Goal: Information Seeking & Learning: Learn about a topic

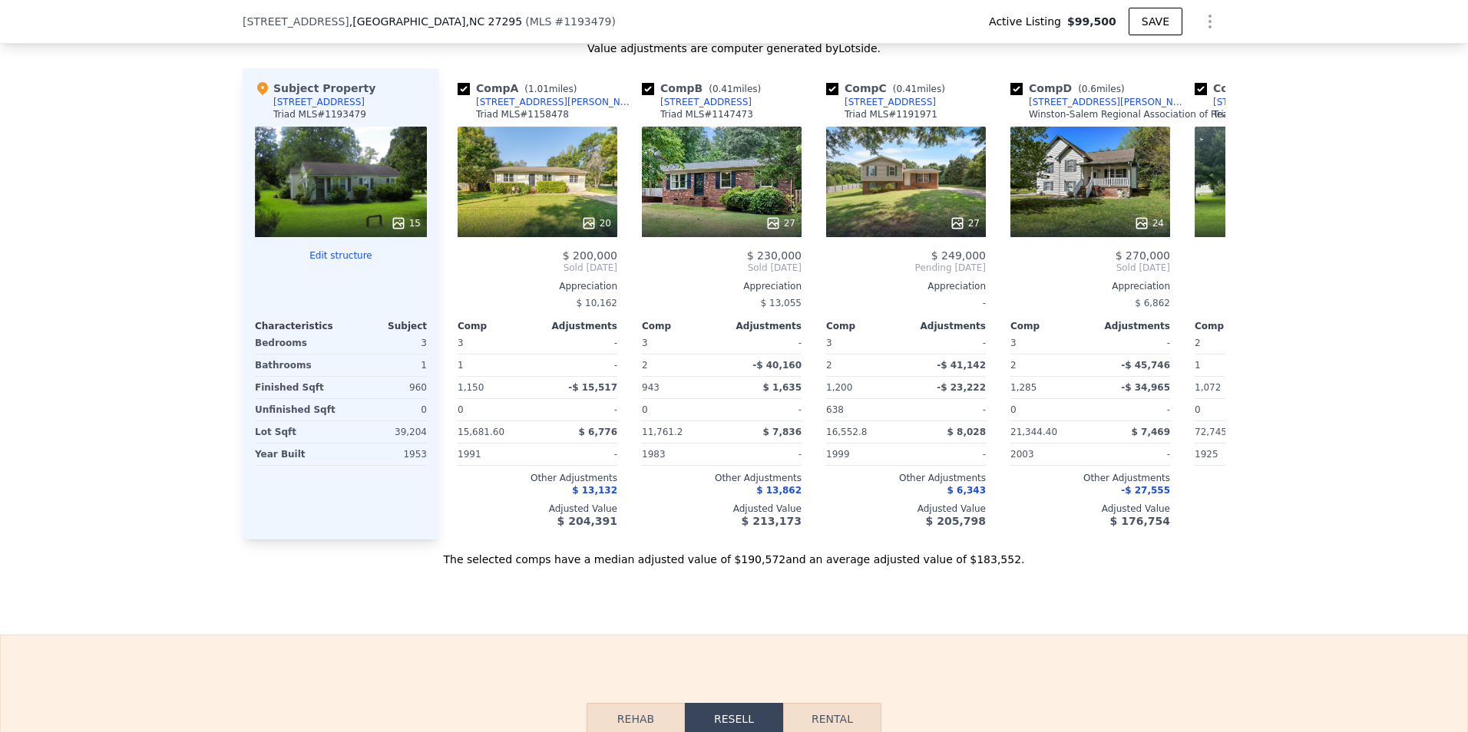
scroll to position [1530, 0]
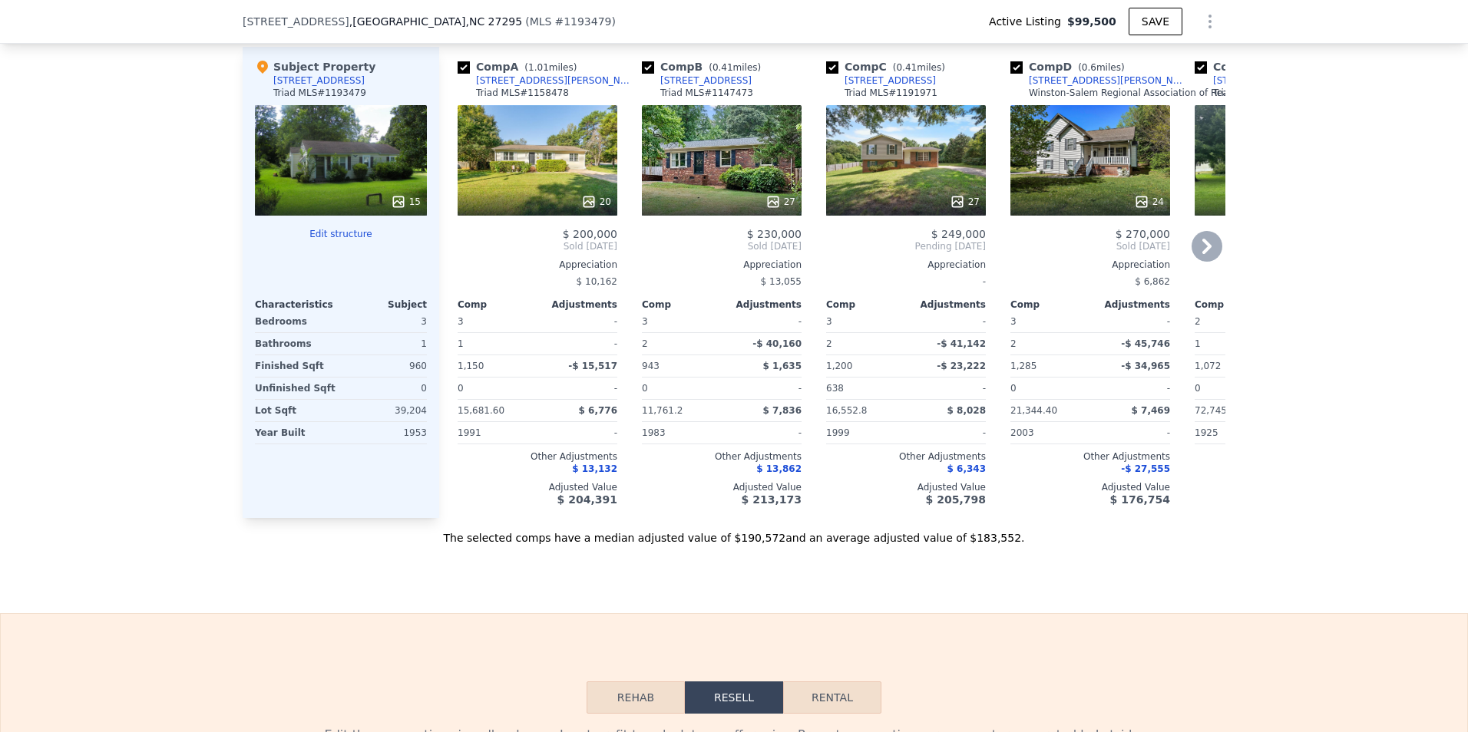
click at [642, 74] on input "checkbox" at bounding box center [648, 67] width 12 height 12
checkbox input "false"
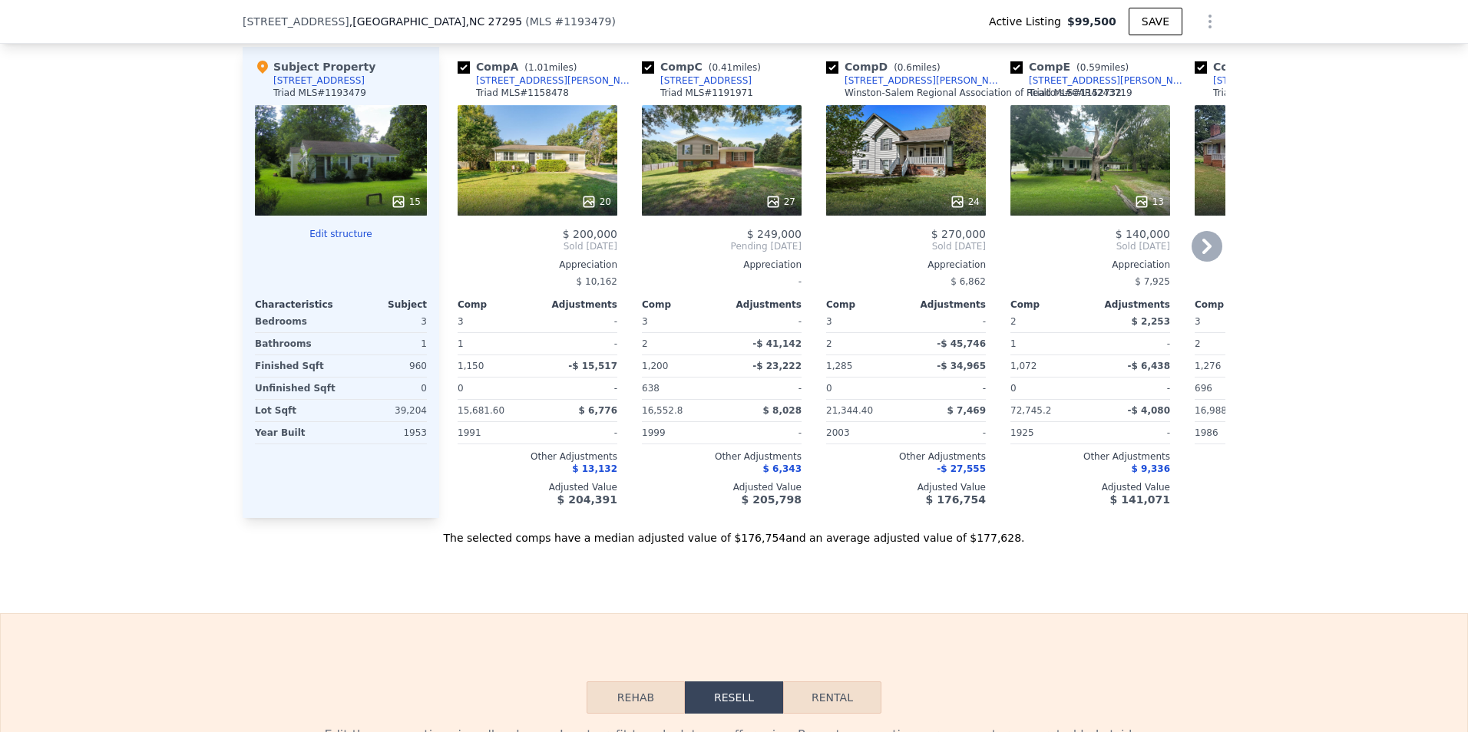
click at [1011, 74] on input "checkbox" at bounding box center [1016, 67] width 12 height 12
checkbox input "false"
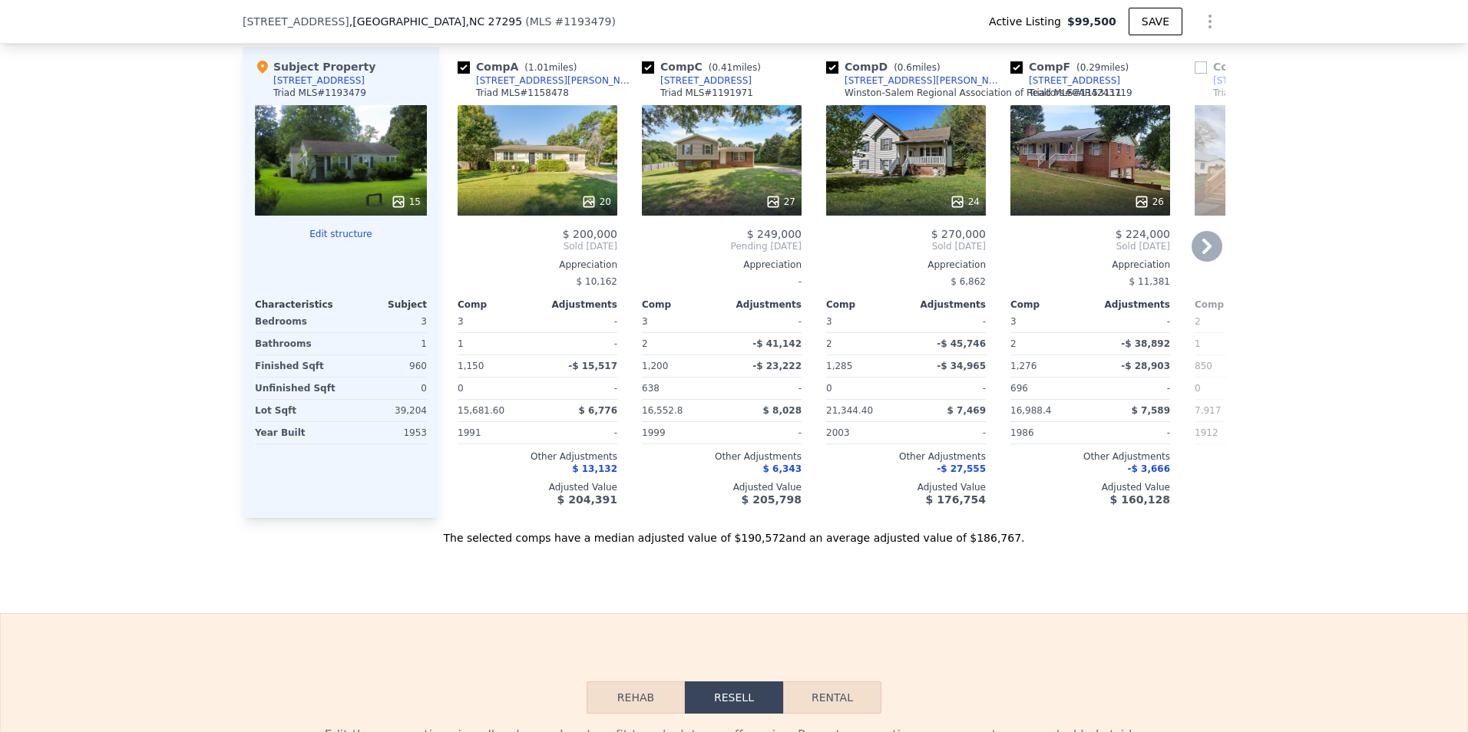
click at [1205, 253] on icon at bounding box center [1207, 246] width 31 height 31
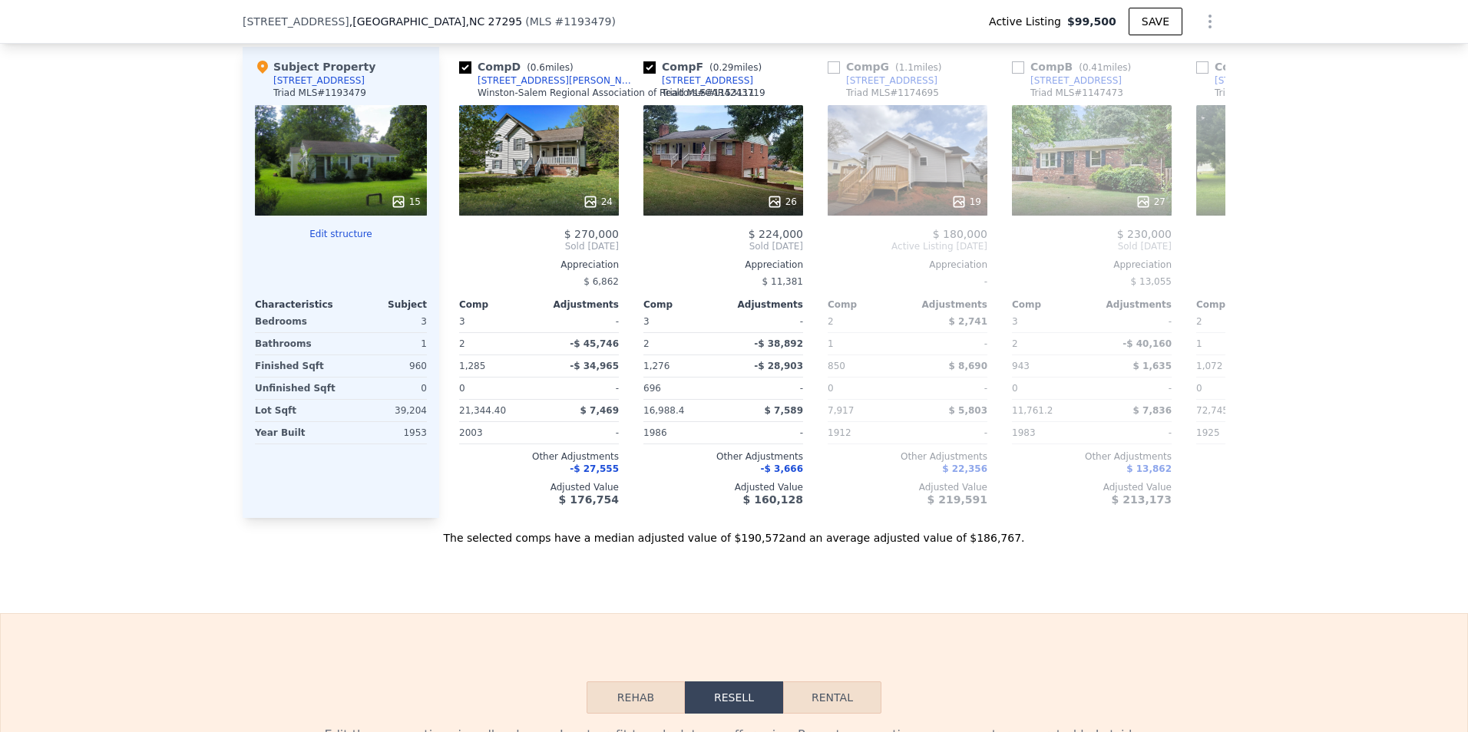
scroll to position [0, 369]
click at [460, 262] on icon at bounding box center [457, 246] width 31 height 31
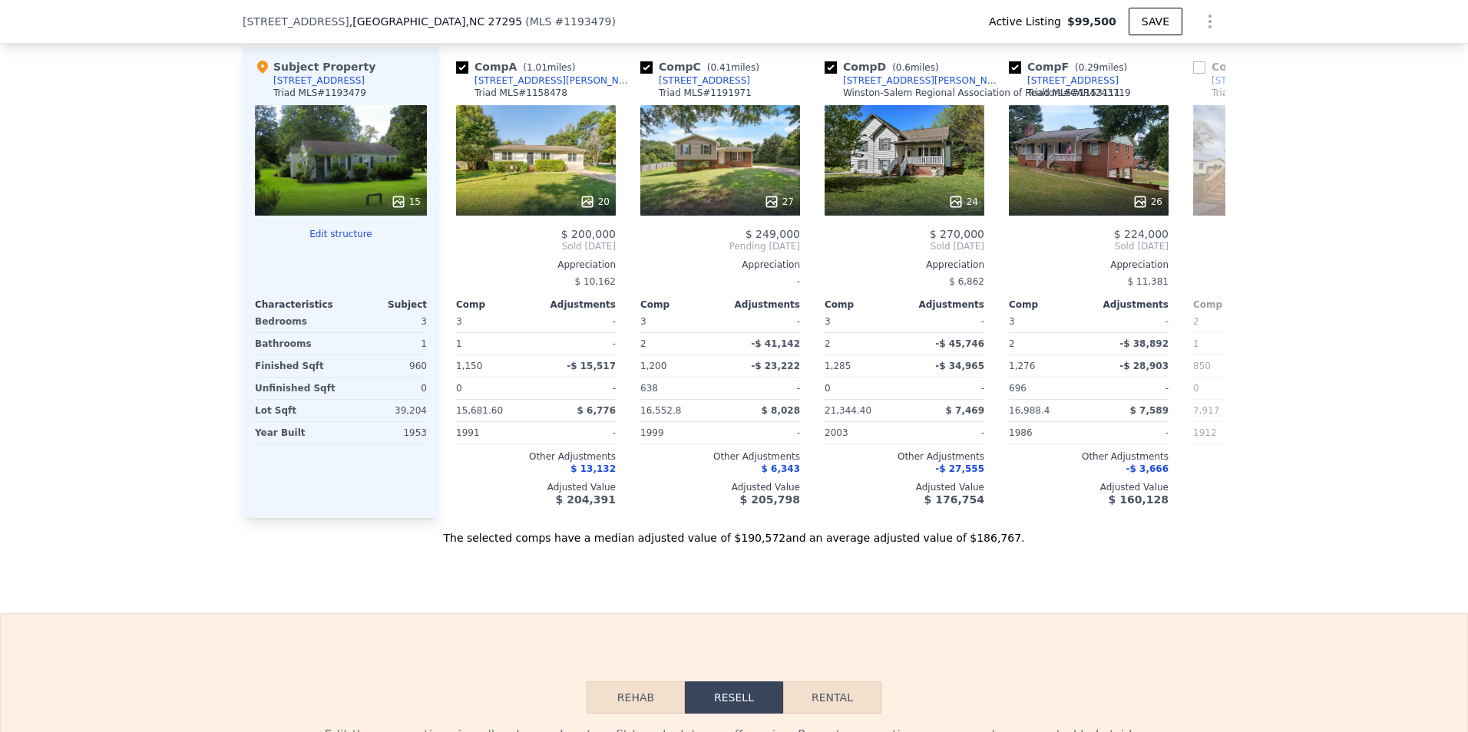
scroll to position [0, 0]
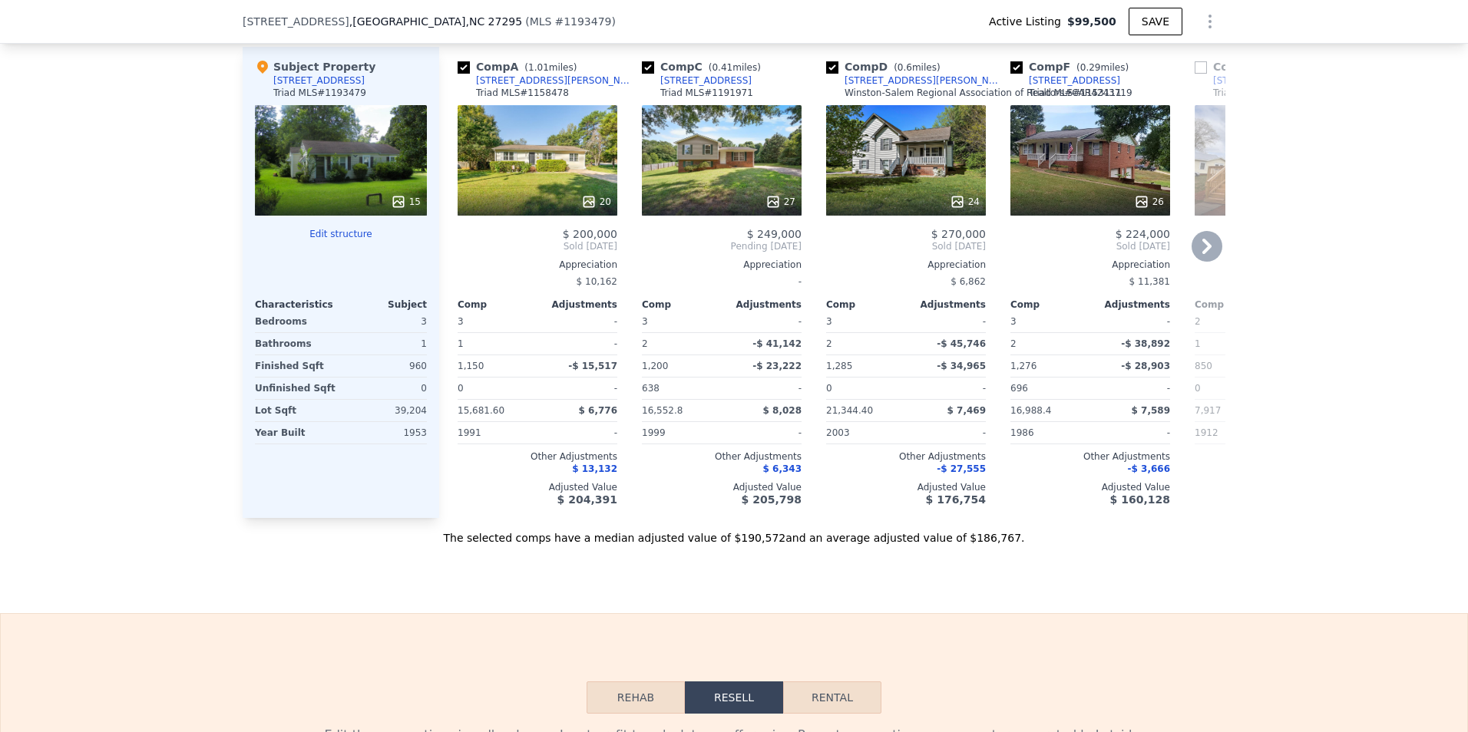
click at [338, 174] on div "15" at bounding box center [341, 160] width 172 height 111
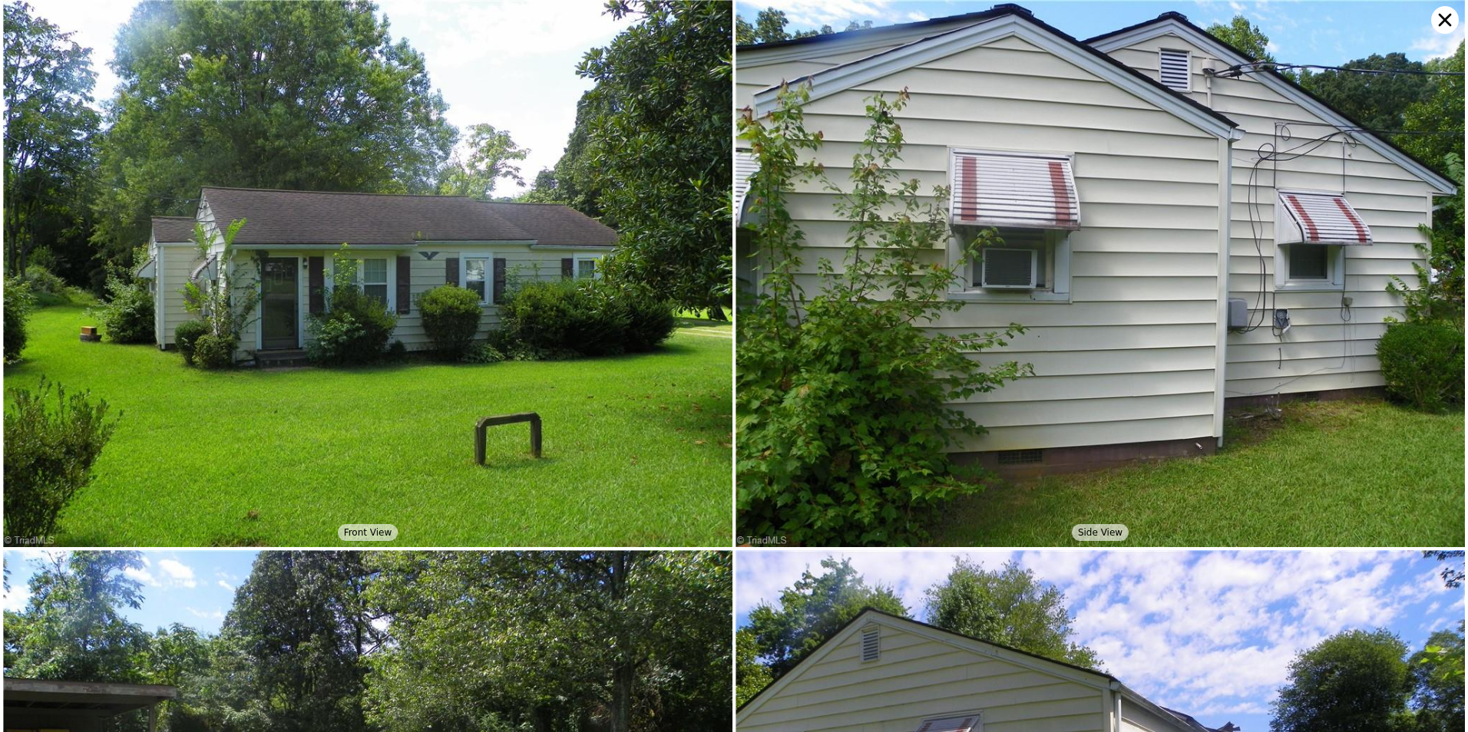
click at [338, 174] on img at bounding box center [367, 273] width 729 height 547
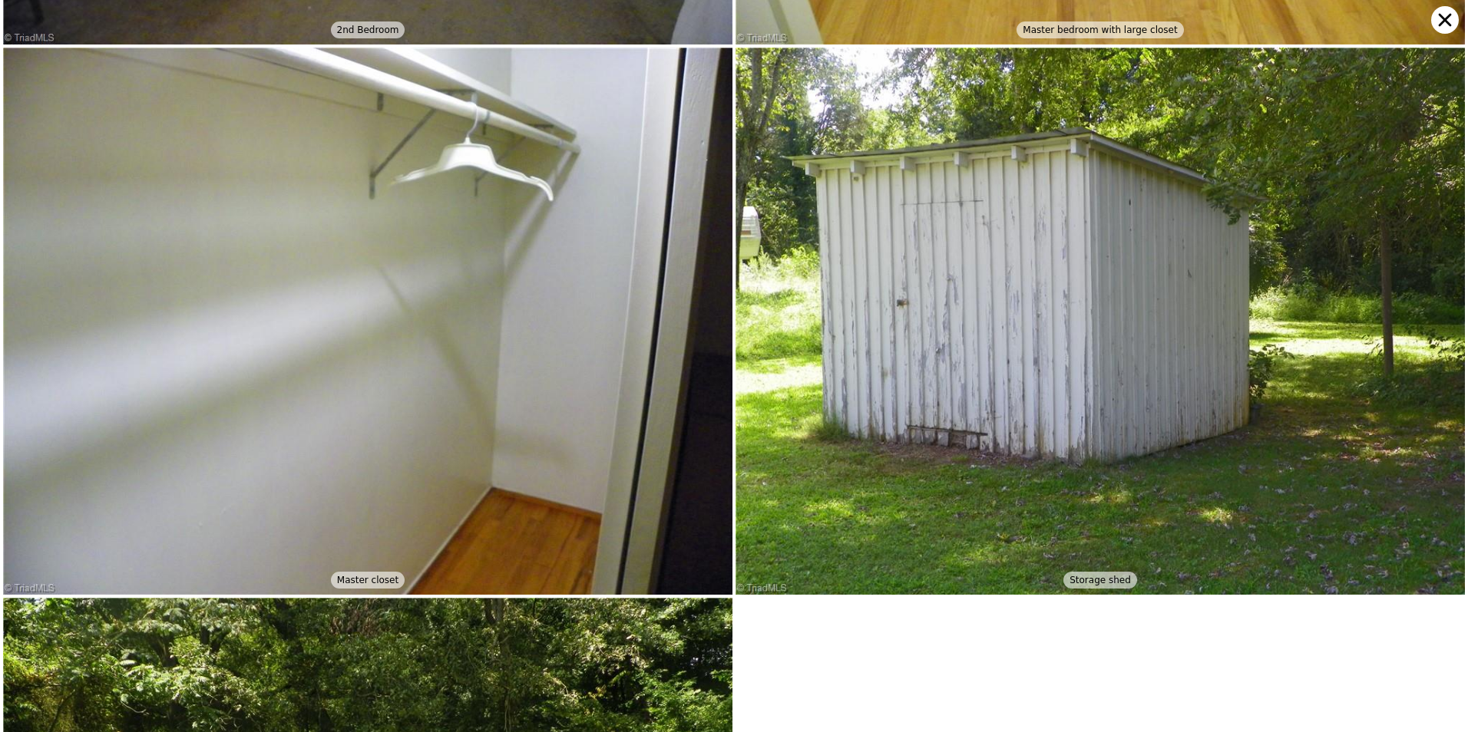
scroll to position [3275, 0]
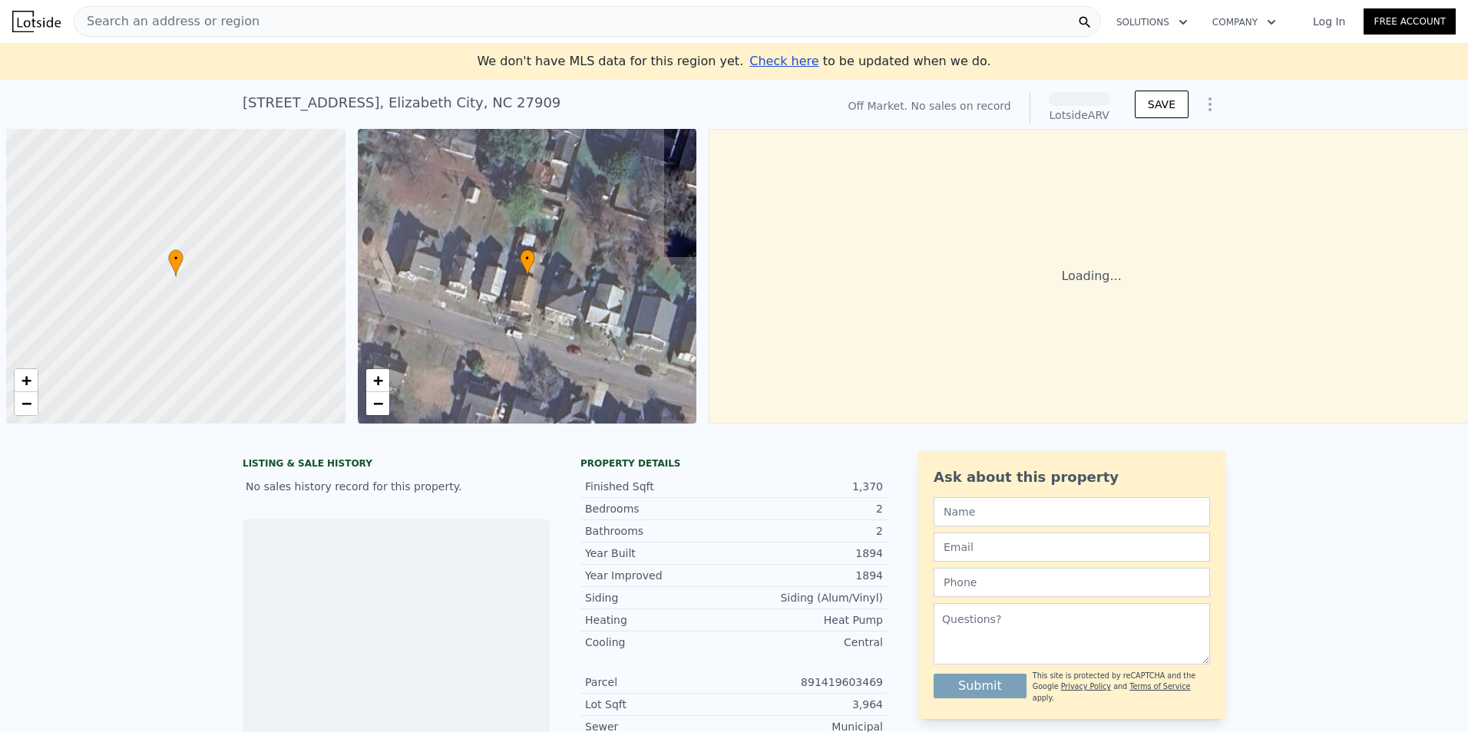
scroll to position [0, 6]
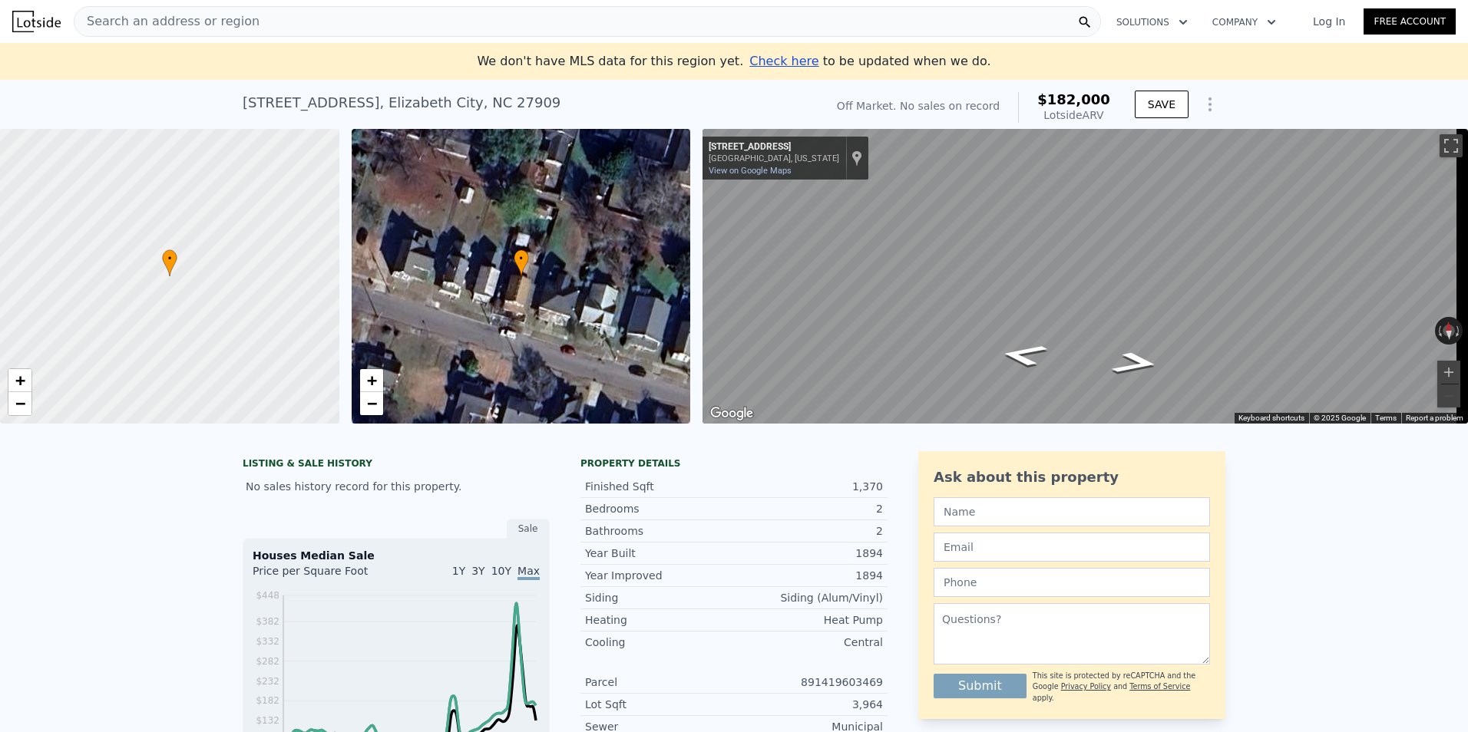
click at [183, 16] on span "Search an address or region" at bounding box center [166, 21] width 185 height 18
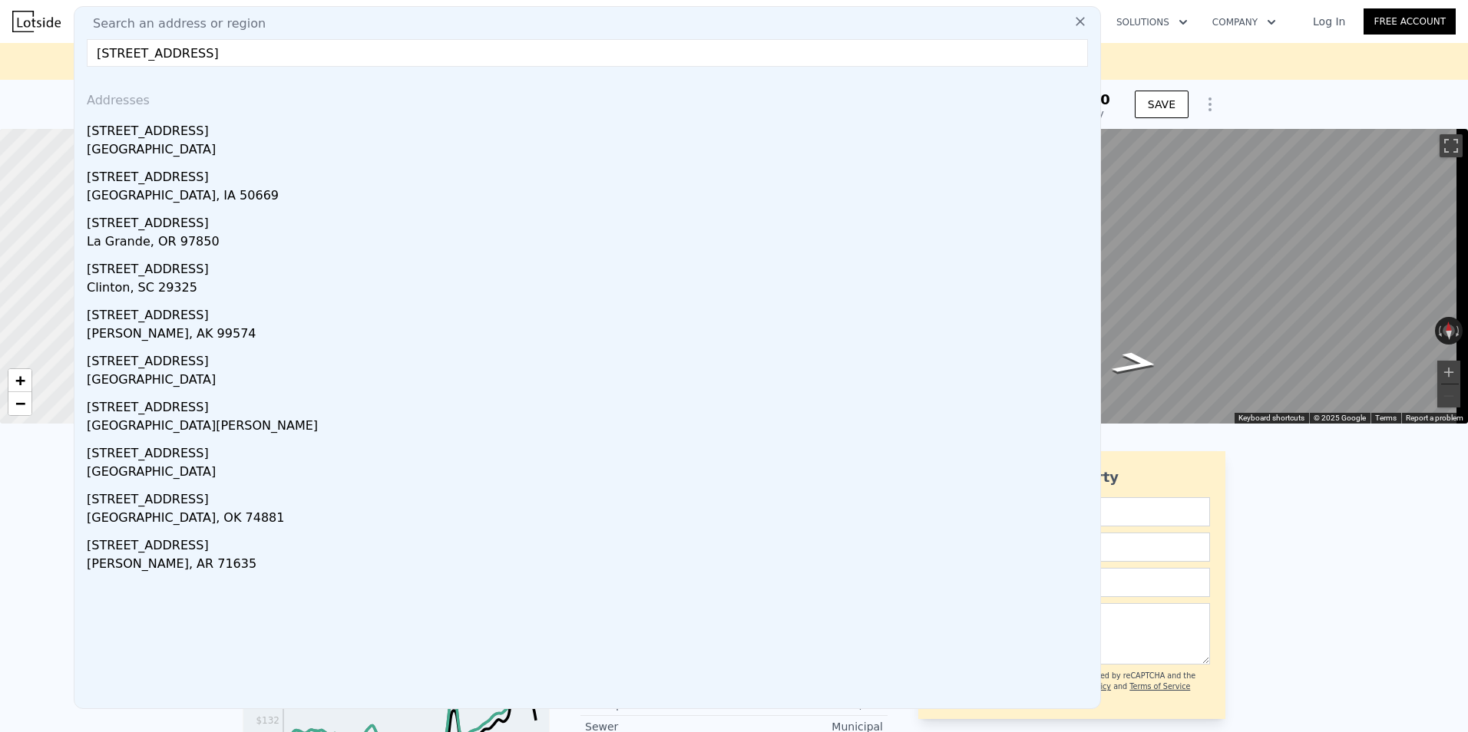
click at [198, 53] on input "[STREET_ADDRESS]" at bounding box center [587, 53] width 1001 height 28
type input "[STREET_ADDRESS]"
